Goal: Transaction & Acquisition: Purchase product/service

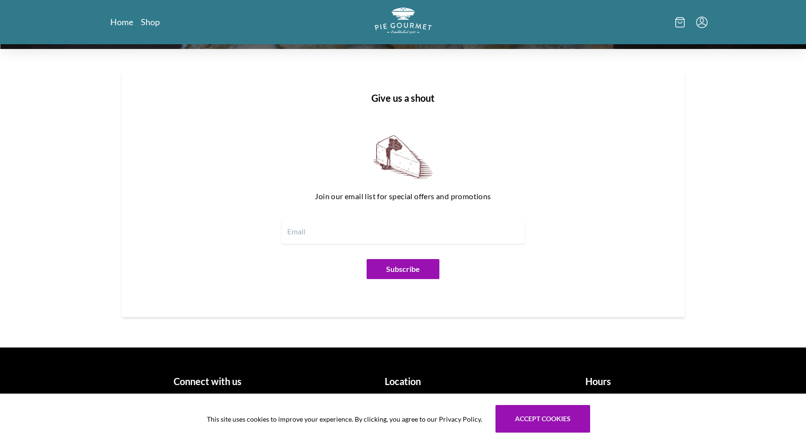
scroll to position [1116, 0]
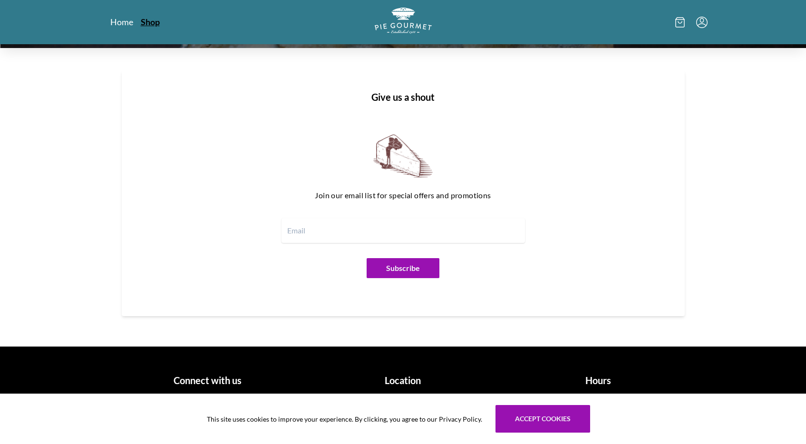
click at [150, 24] on link "Shop" at bounding box center [150, 21] width 19 height 11
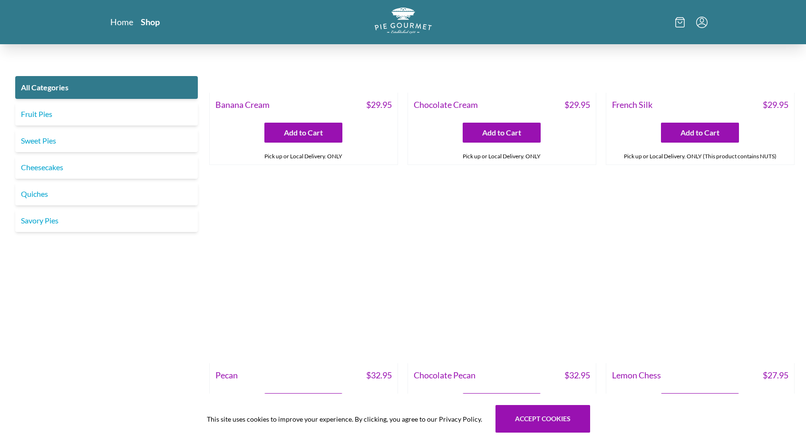
scroll to position [2439, 0]
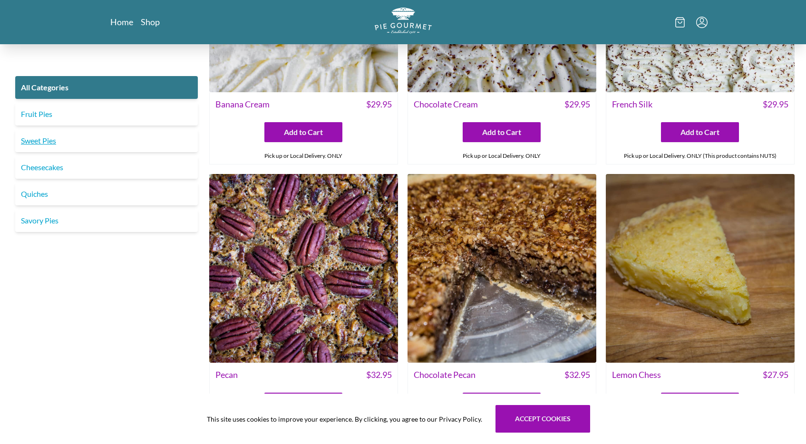
click at [47, 139] on link "Sweet Pies" at bounding box center [106, 140] width 183 height 23
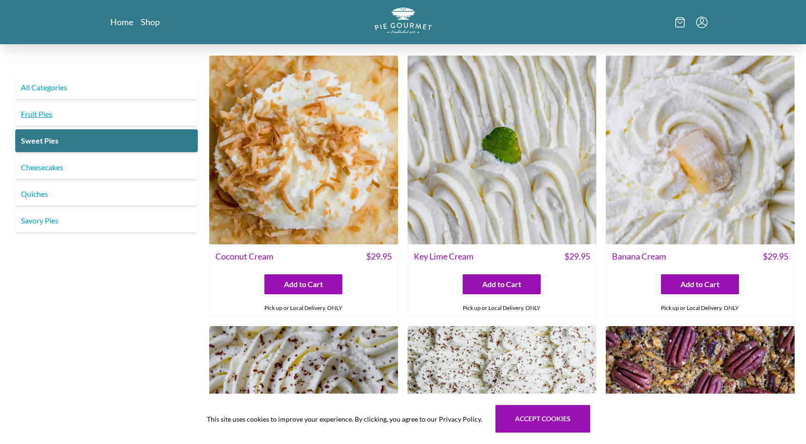
click at [25, 117] on link "Fruit Pies" at bounding box center [106, 114] width 183 height 23
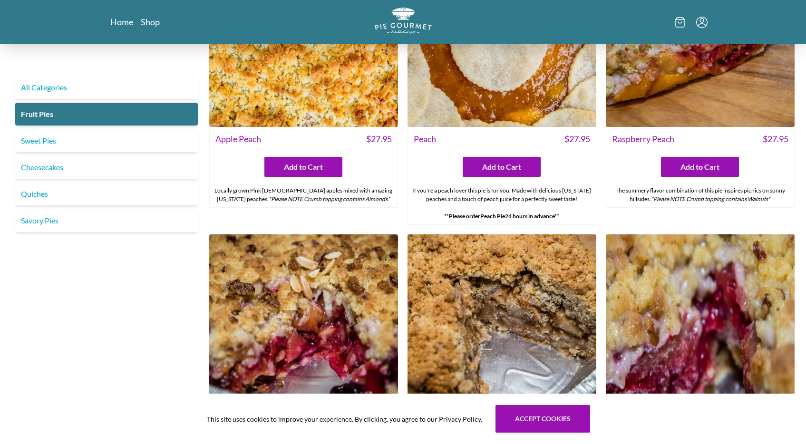
scroll to position [683, 0]
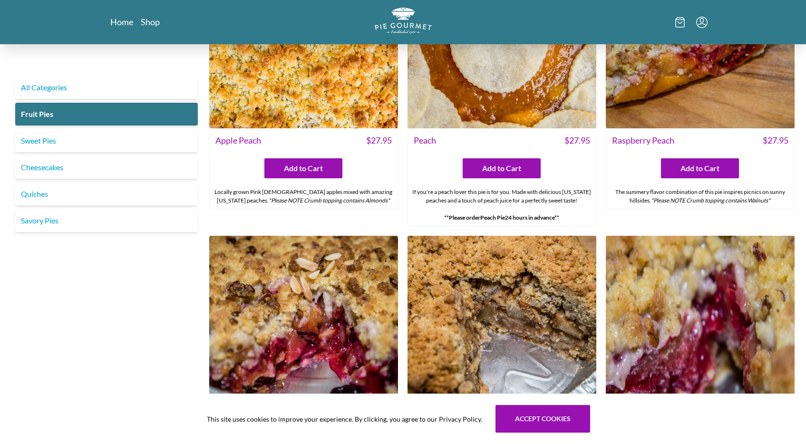
click at [671, 98] on img at bounding box center [700, 34] width 189 height 189
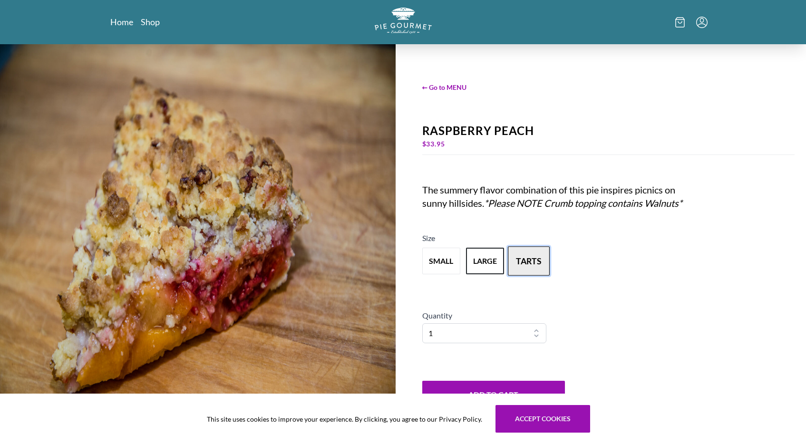
click at [532, 253] on button "tarts" at bounding box center [529, 260] width 42 height 29
